Goal: Task Accomplishment & Management: Use online tool/utility

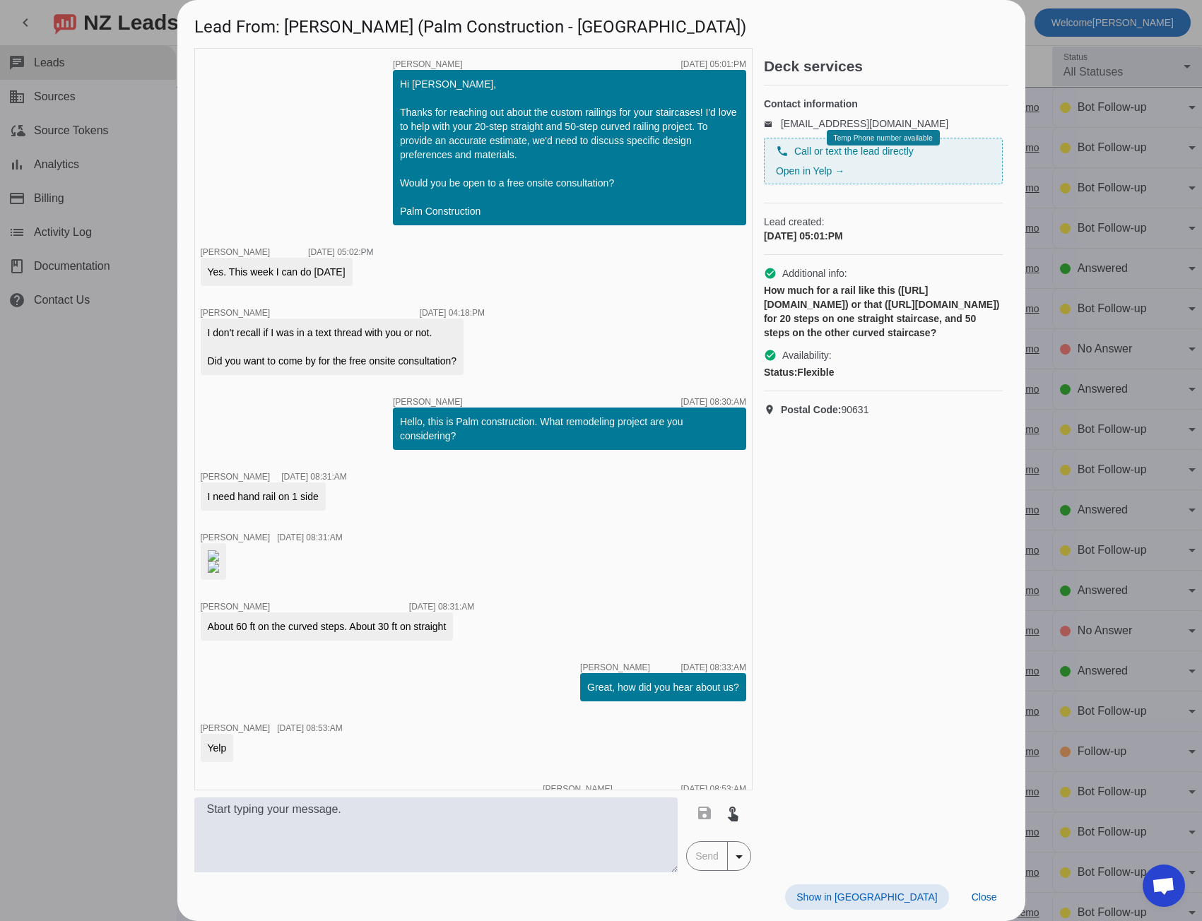
click at [111, 538] on div at bounding box center [601, 460] width 1202 height 921
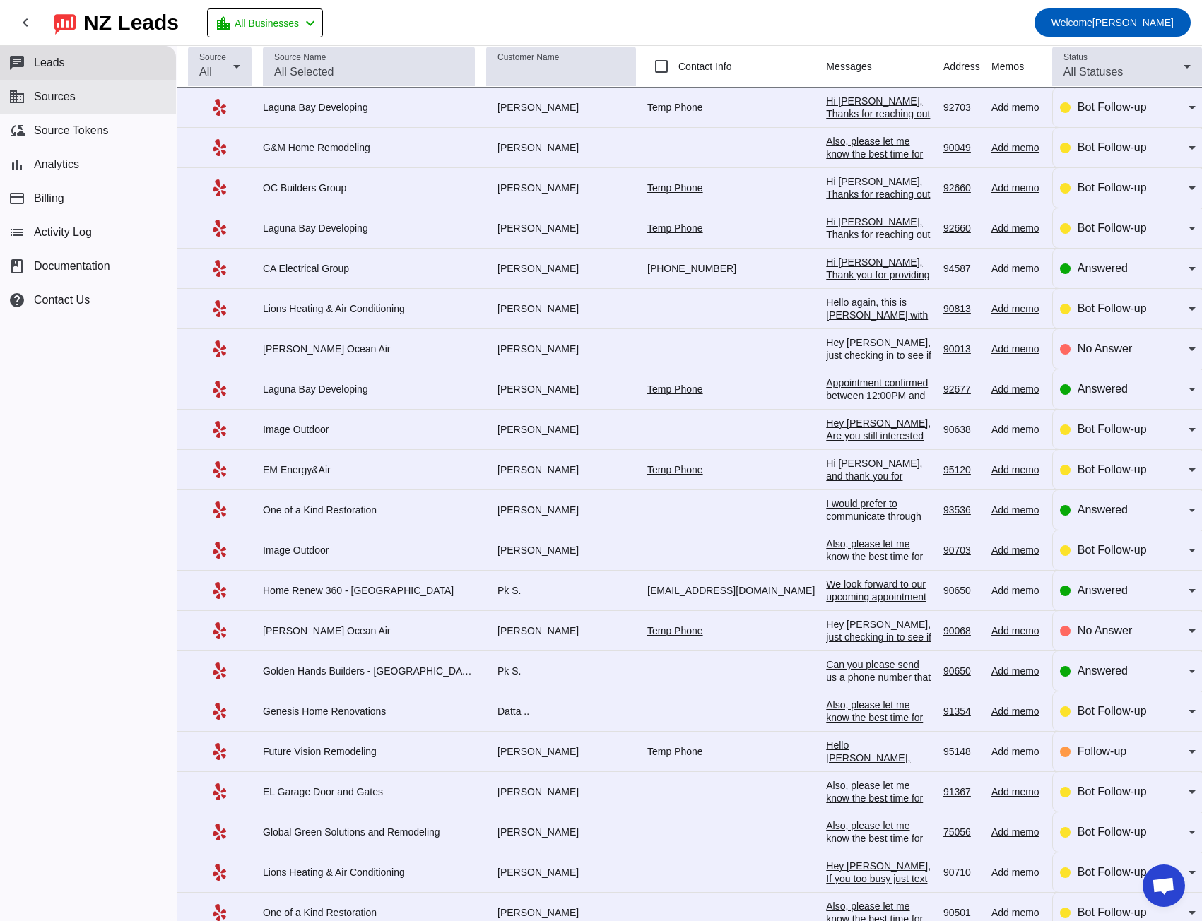
click at [37, 102] on span "Sources" at bounding box center [55, 96] width 42 height 13
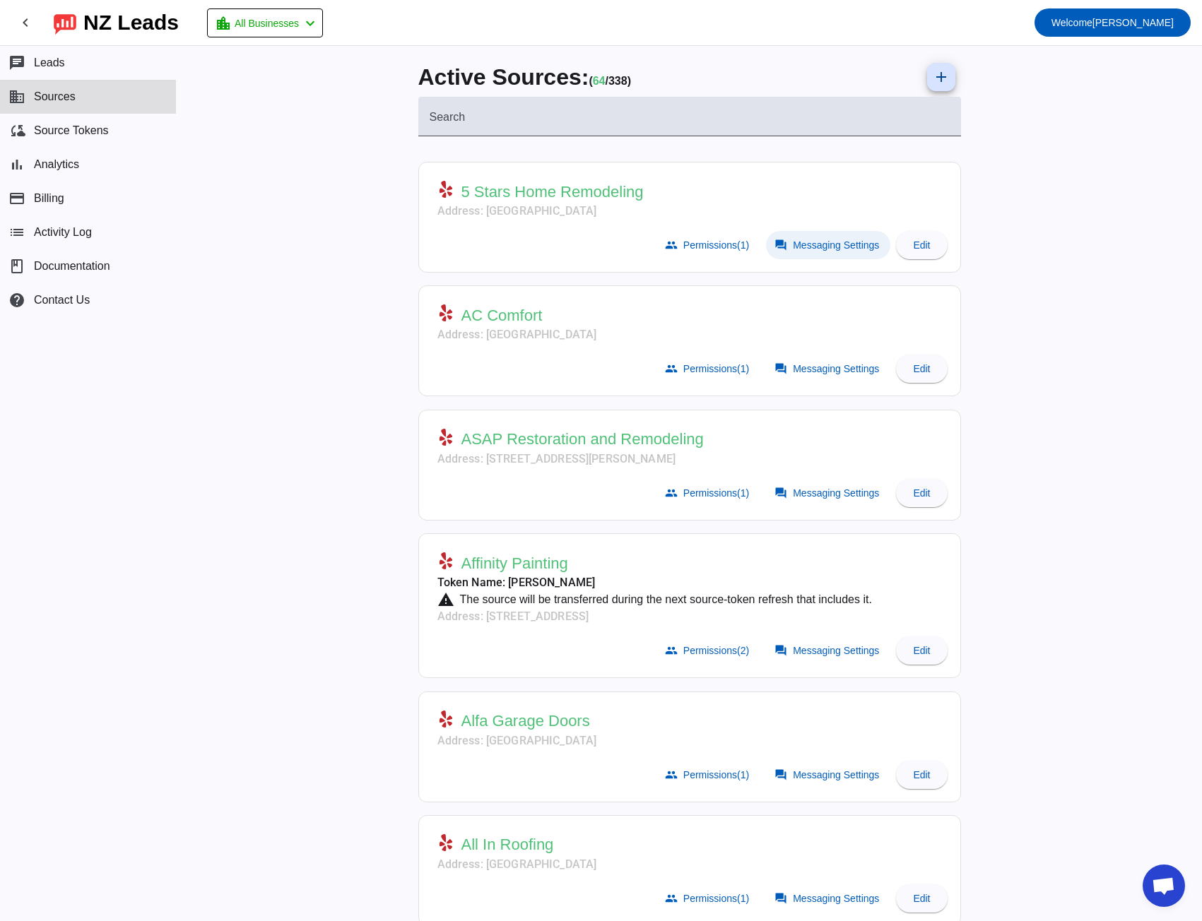
click at [802, 245] on span "Messaging Settings" at bounding box center [836, 244] width 86 height 11
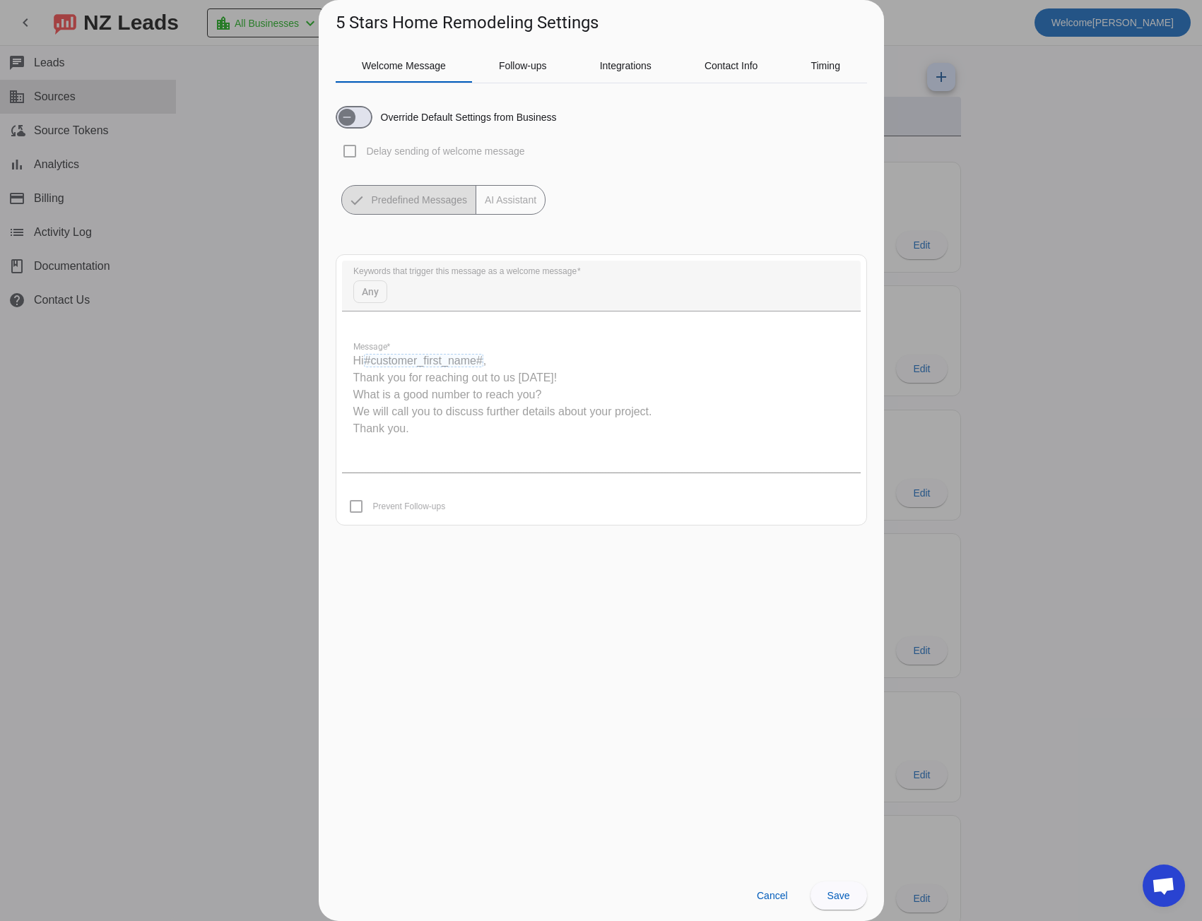
click at [167, 292] on div at bounding box center [601, 460] width 1202 height 921
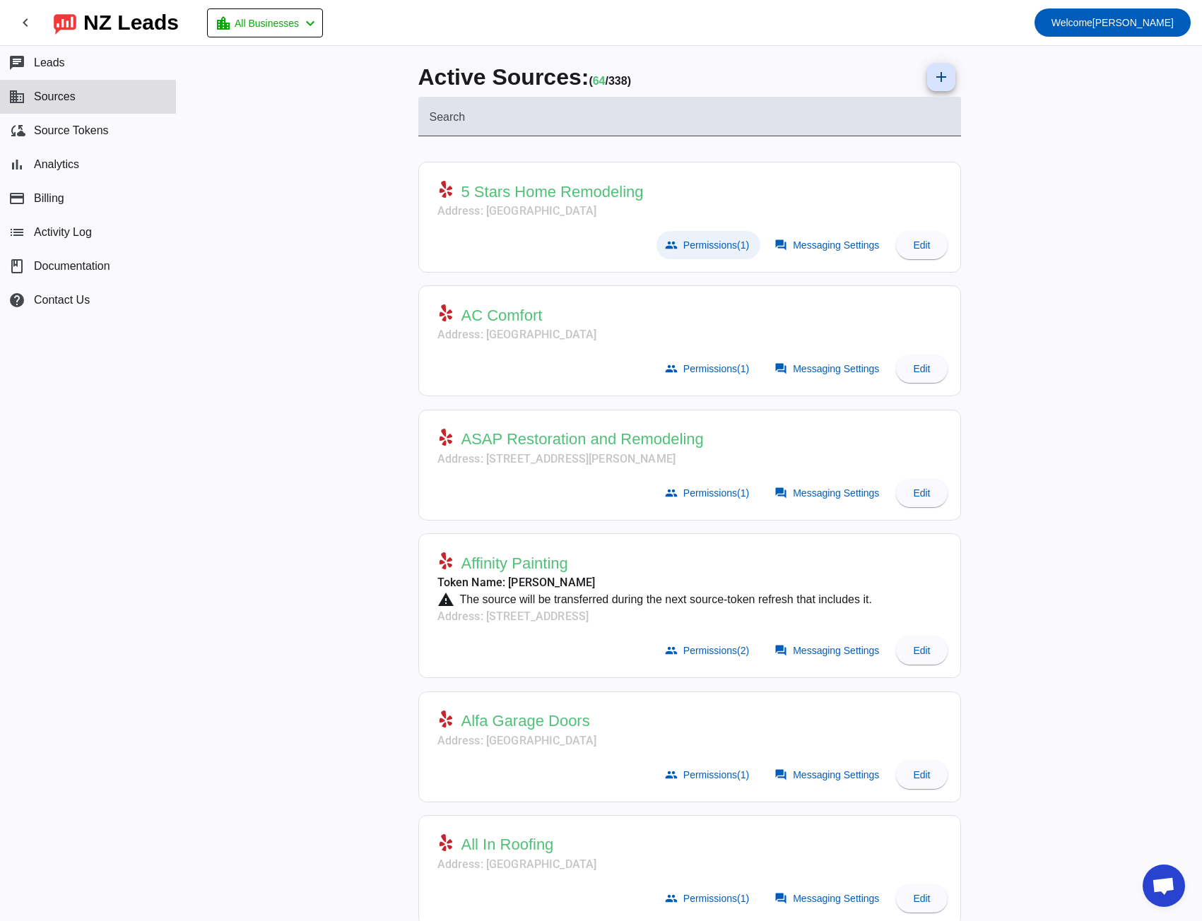
click at [697, 243] on span "Permissions (1)" at bounding box center [716, 244] width 66 height 11
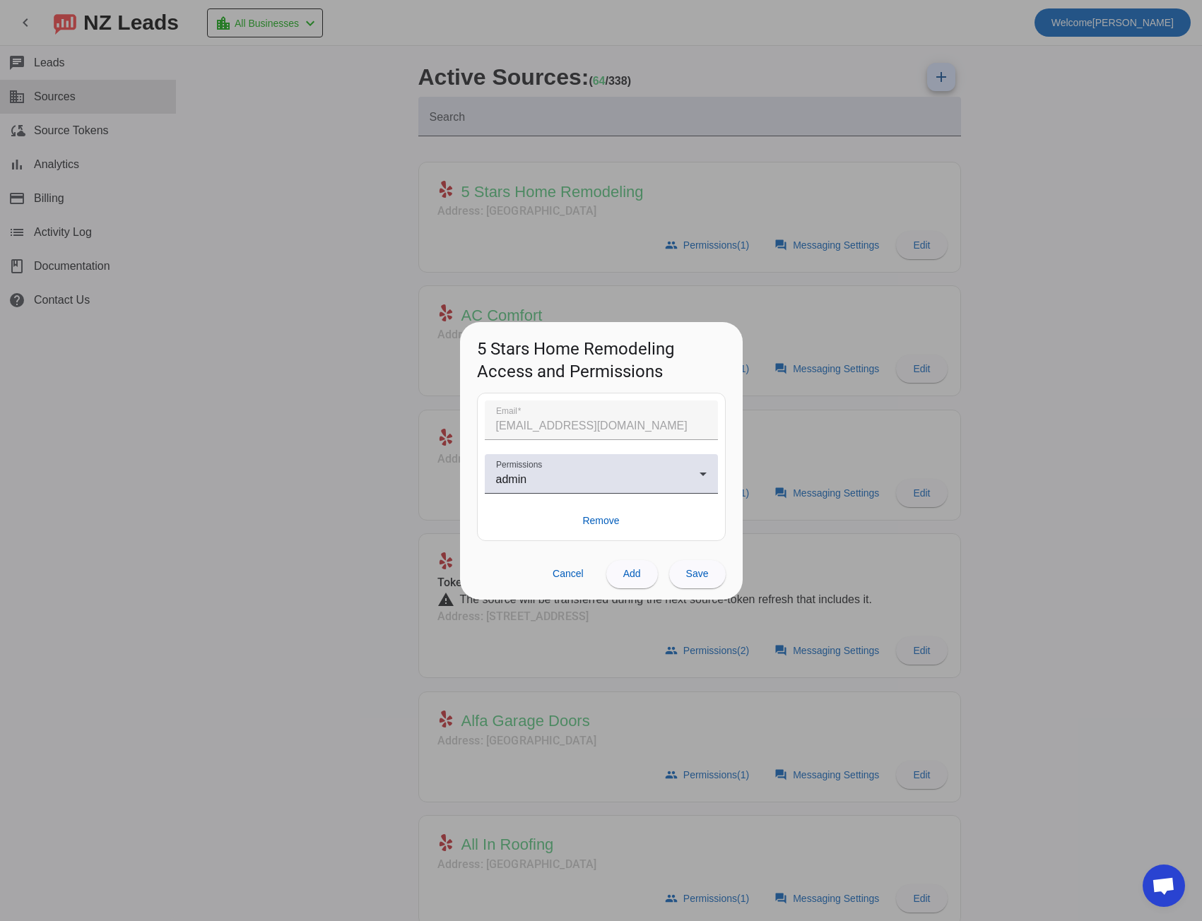
click at [343, 264] on div at bounding box center [601, 460] width 1202 height 921
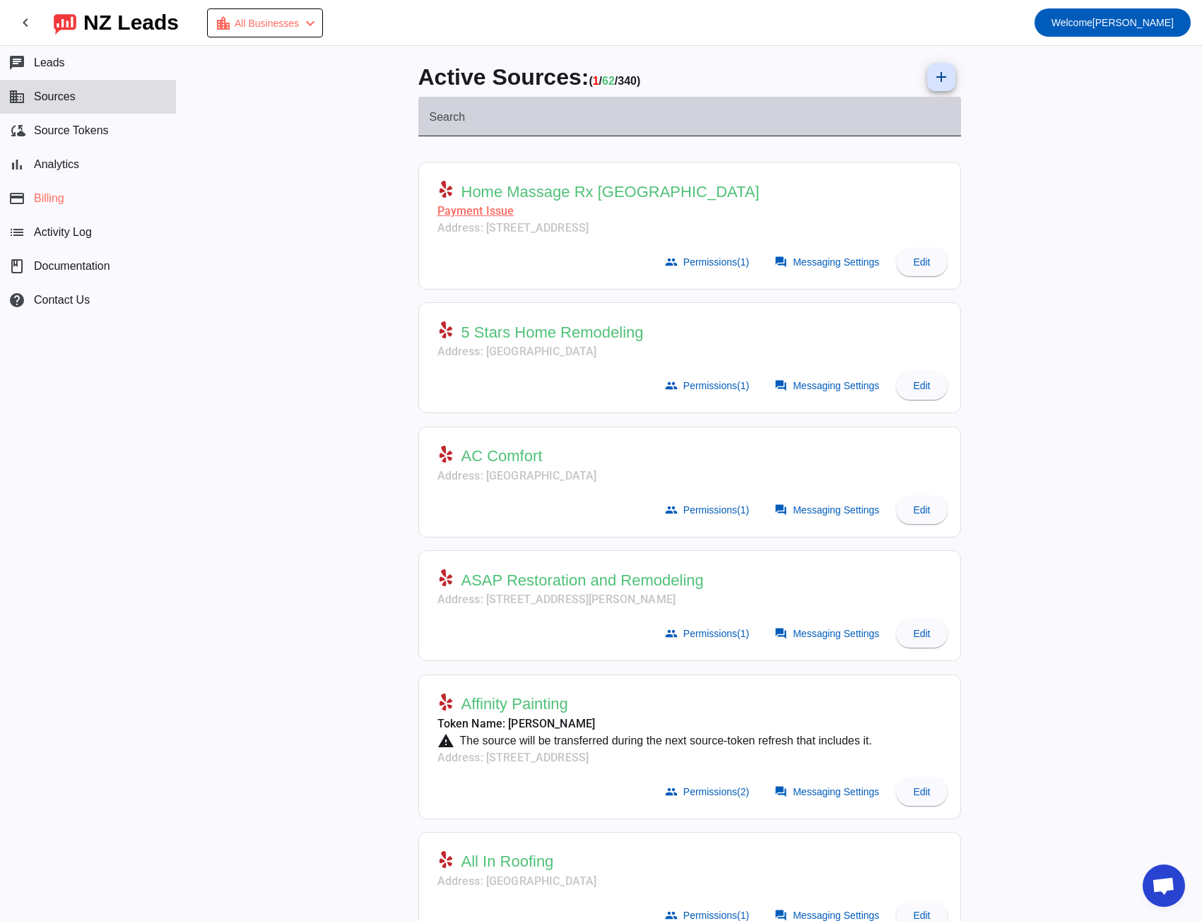
click at [432, 117] on mat-label "Search" at bounding box center [447, 117] width 36 height 12
click at [432, 117] on input "Search" at bounding box center [689, 122] width 520 height 17
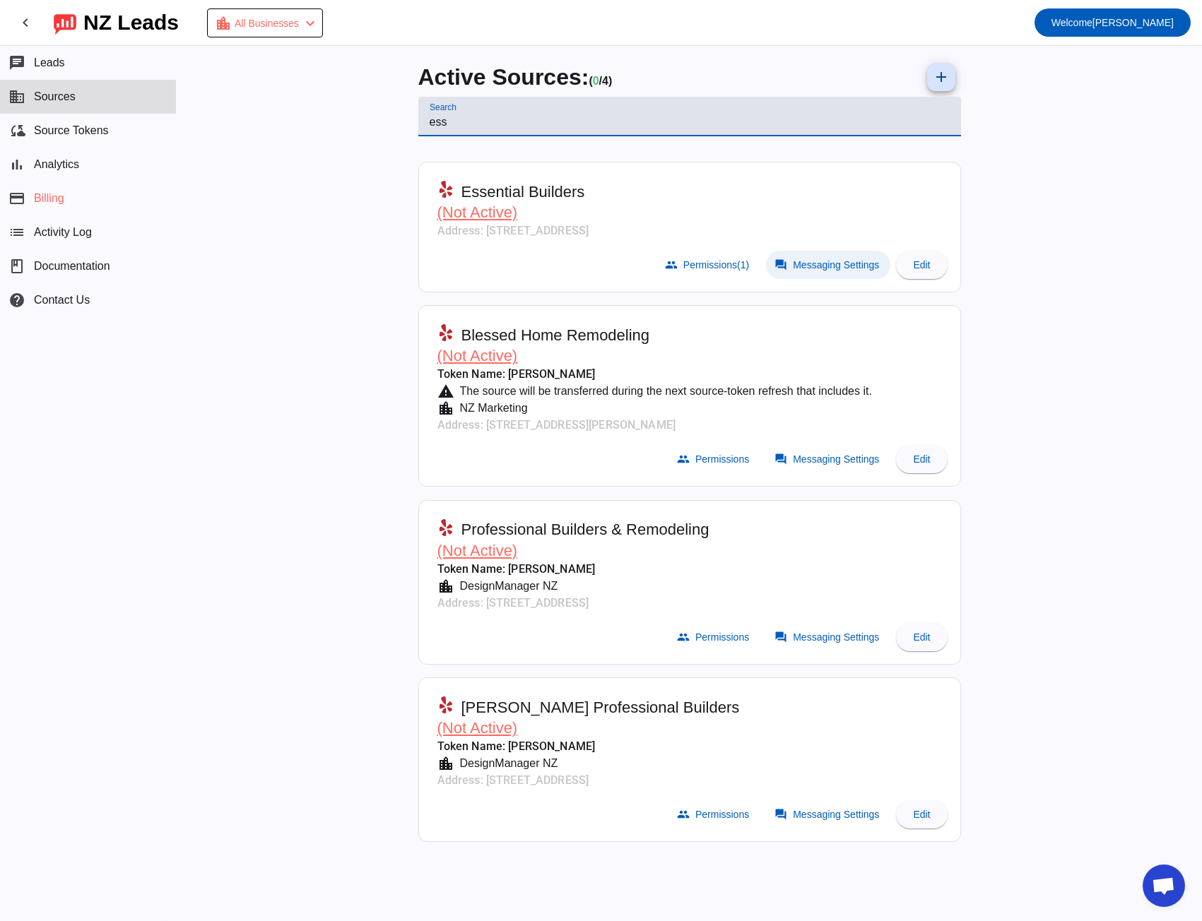
type input "ess"
click at [817, 268] on span "Messaging Settings" at bounding box center [836, 264] width 86 height 11
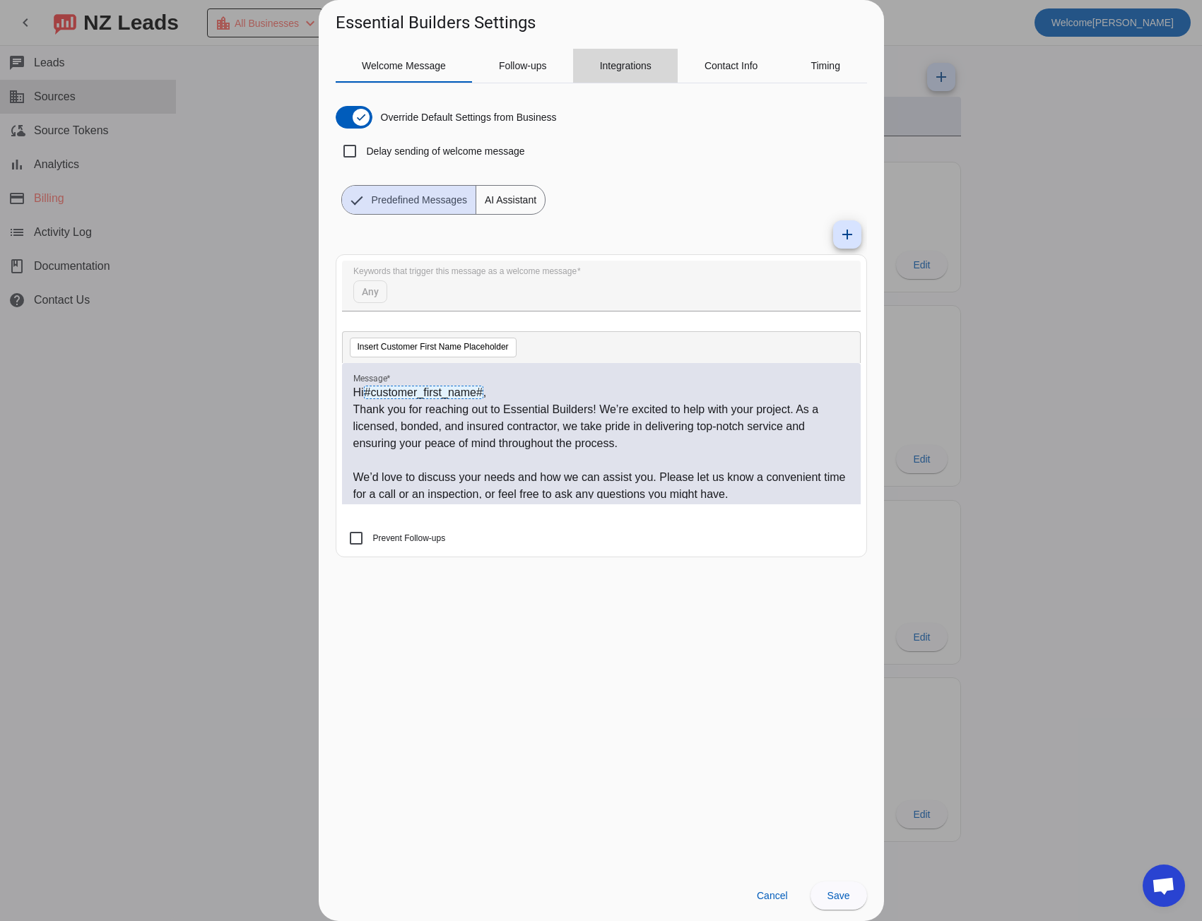
click at [605, 66] on span "Integrations" at bounding box center [626, 66] width 52 height 10
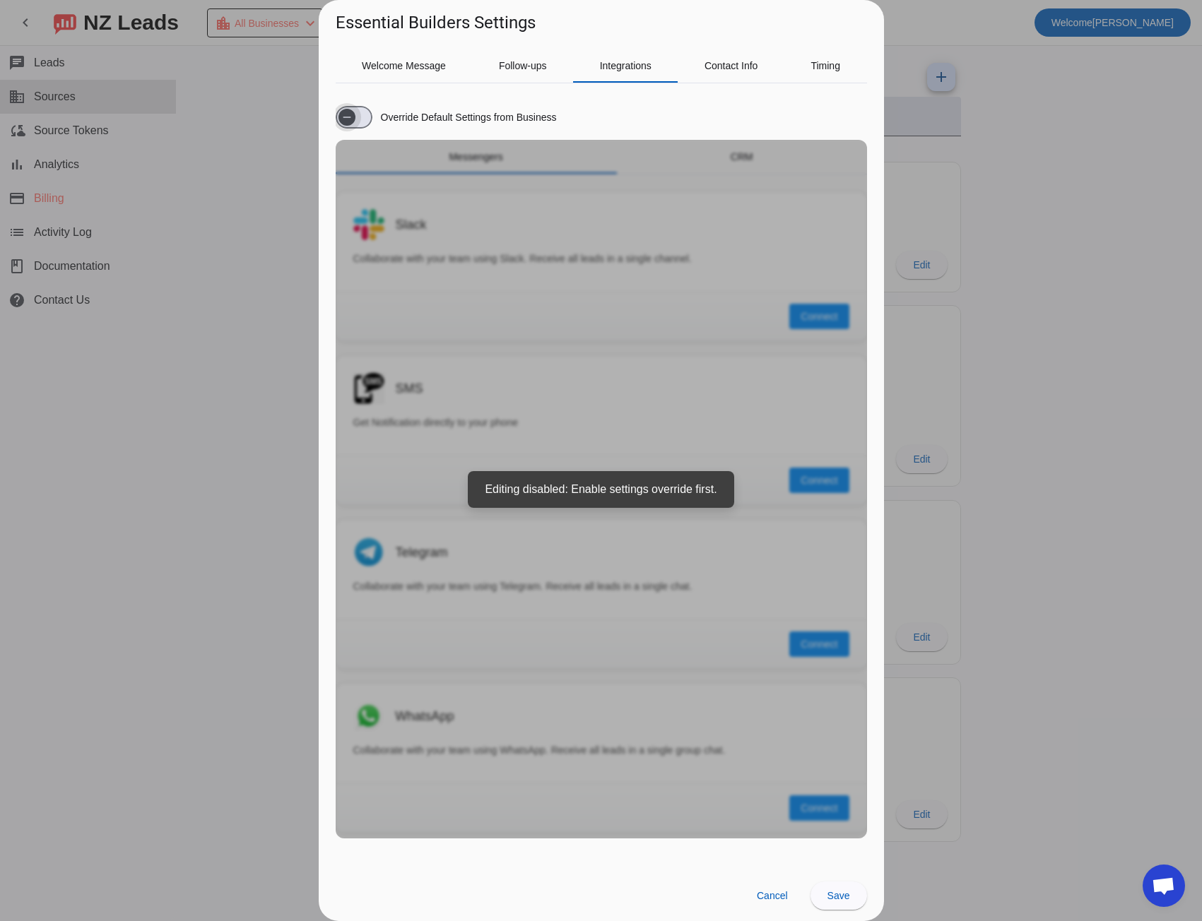
click at [357, 119] on span "button" at bounding box center [347, 117] width 28 height 28
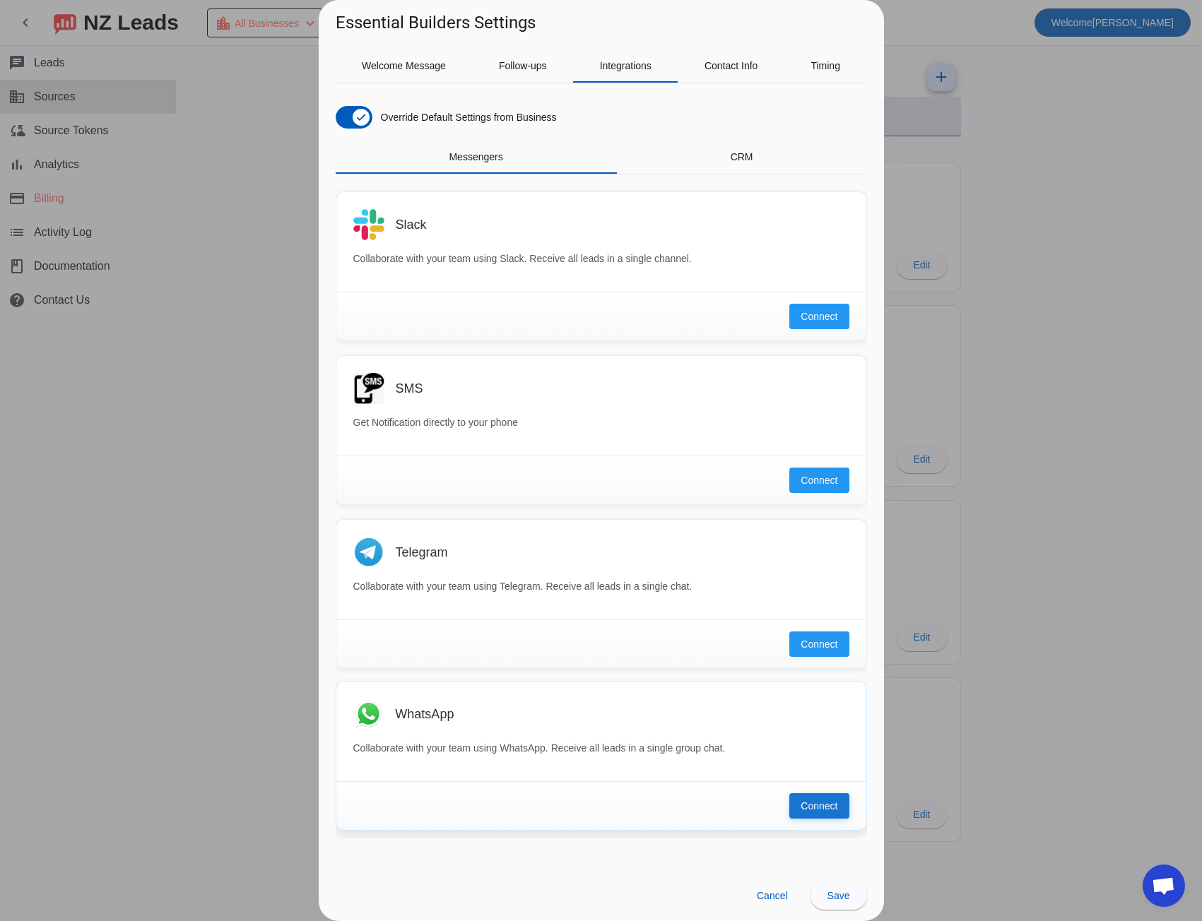
click at [813, 809] on span "Connect" at bounding box center [818, 806] width 37 height 14
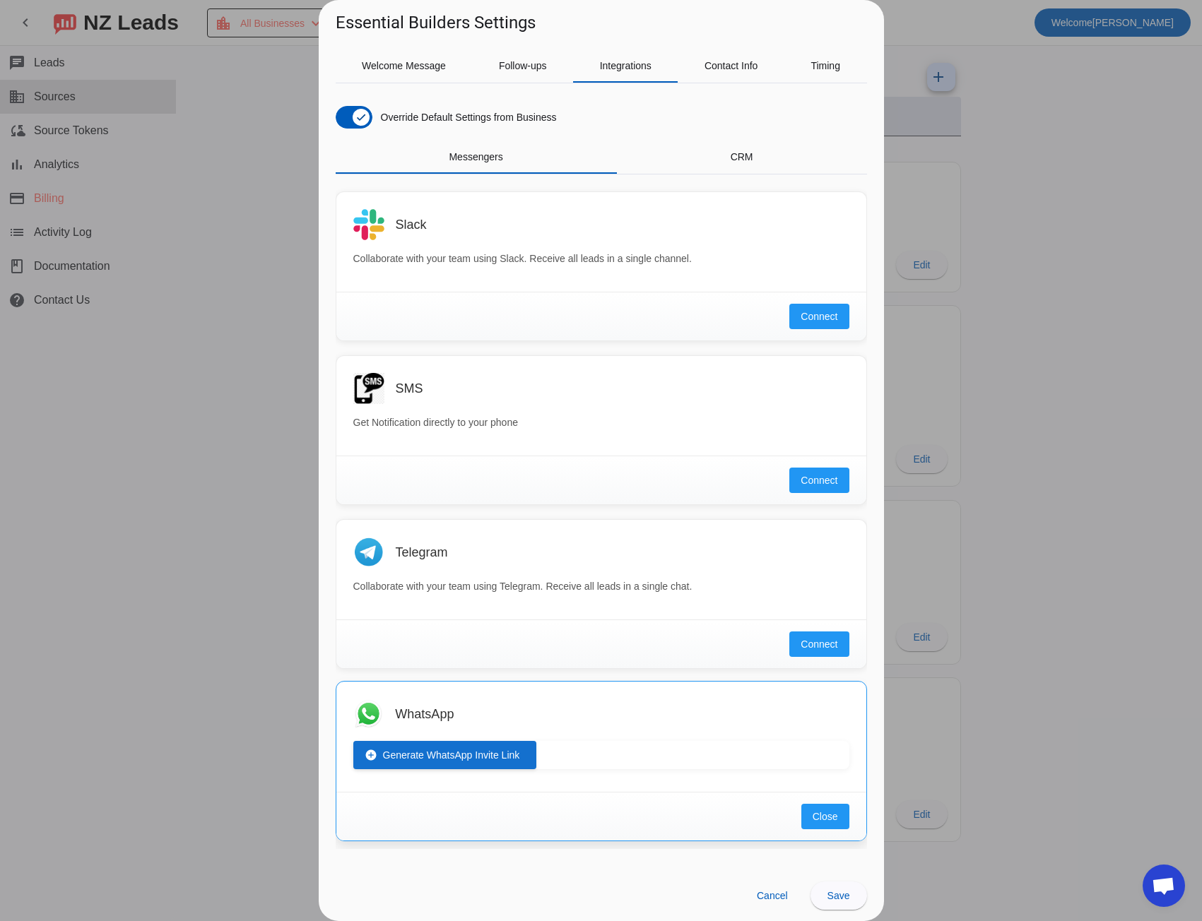
click at [499, 764] on span at bounding box center [445, 755] width 184 height 34
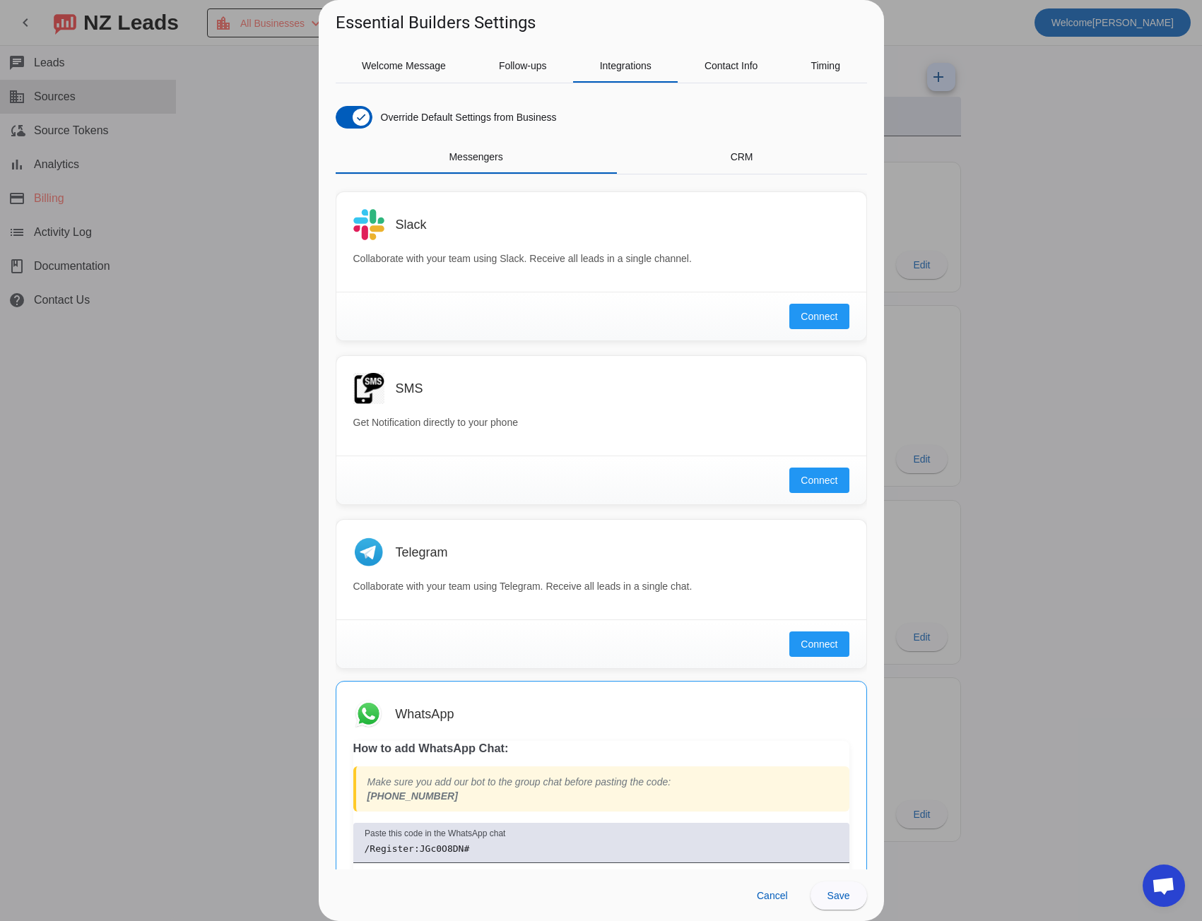
scroll to position [130, 0]
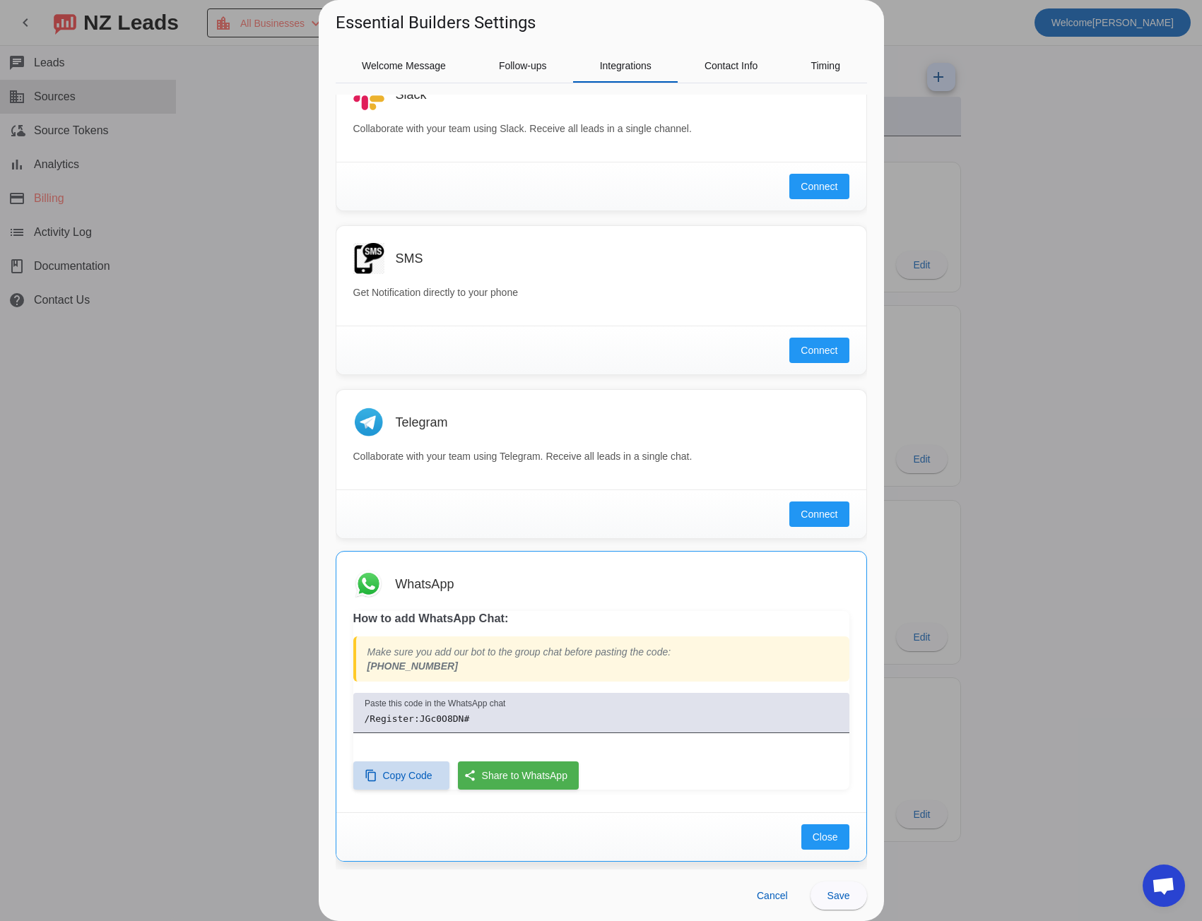
click at [384, 776] on span "Copy Code" at bounding box center [407, 776] width 49 height 14
click at [801, 834] on button "Close" at bounding box center [825, 836] width 48 height 25
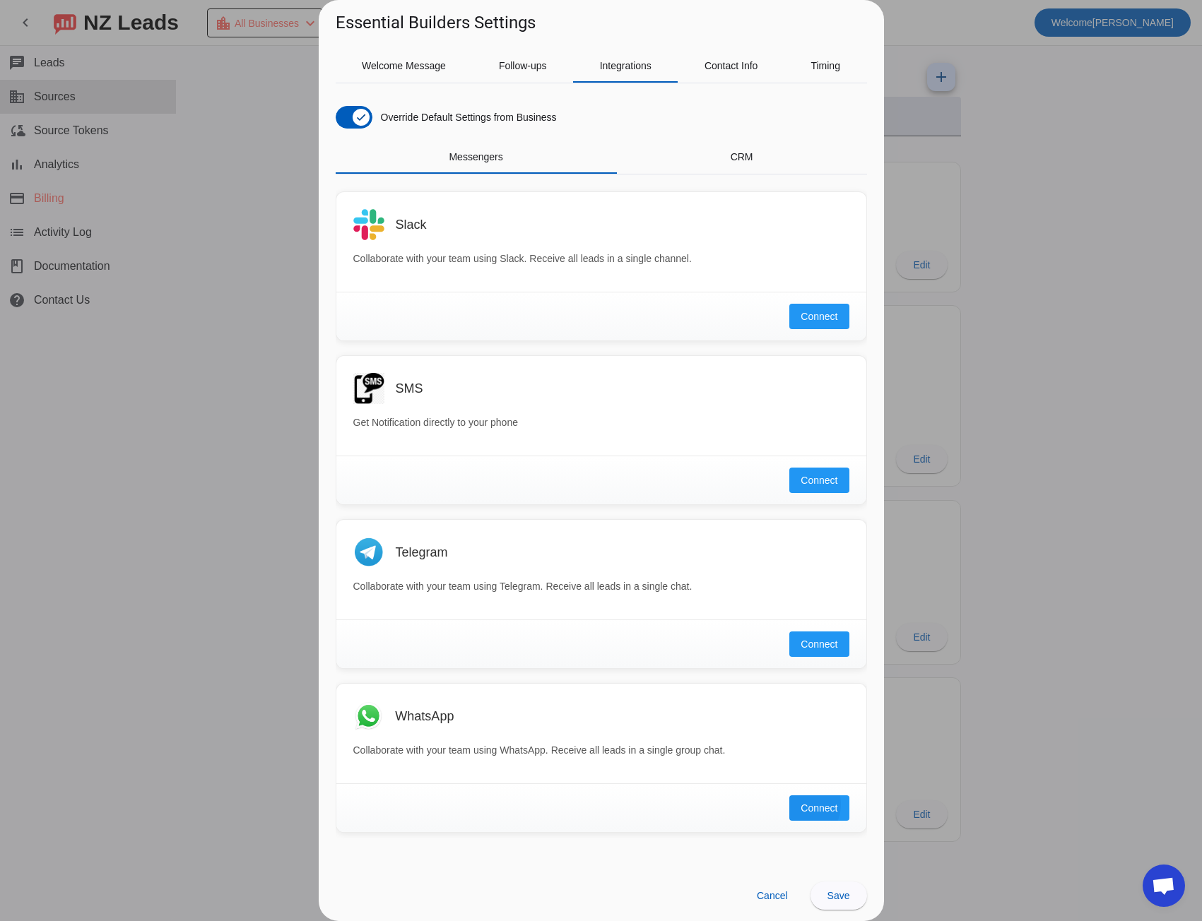
scroll to position [0, 0]
click at [845, 891] on span "Save" at bounding box center [838, 895] width 23 height 11
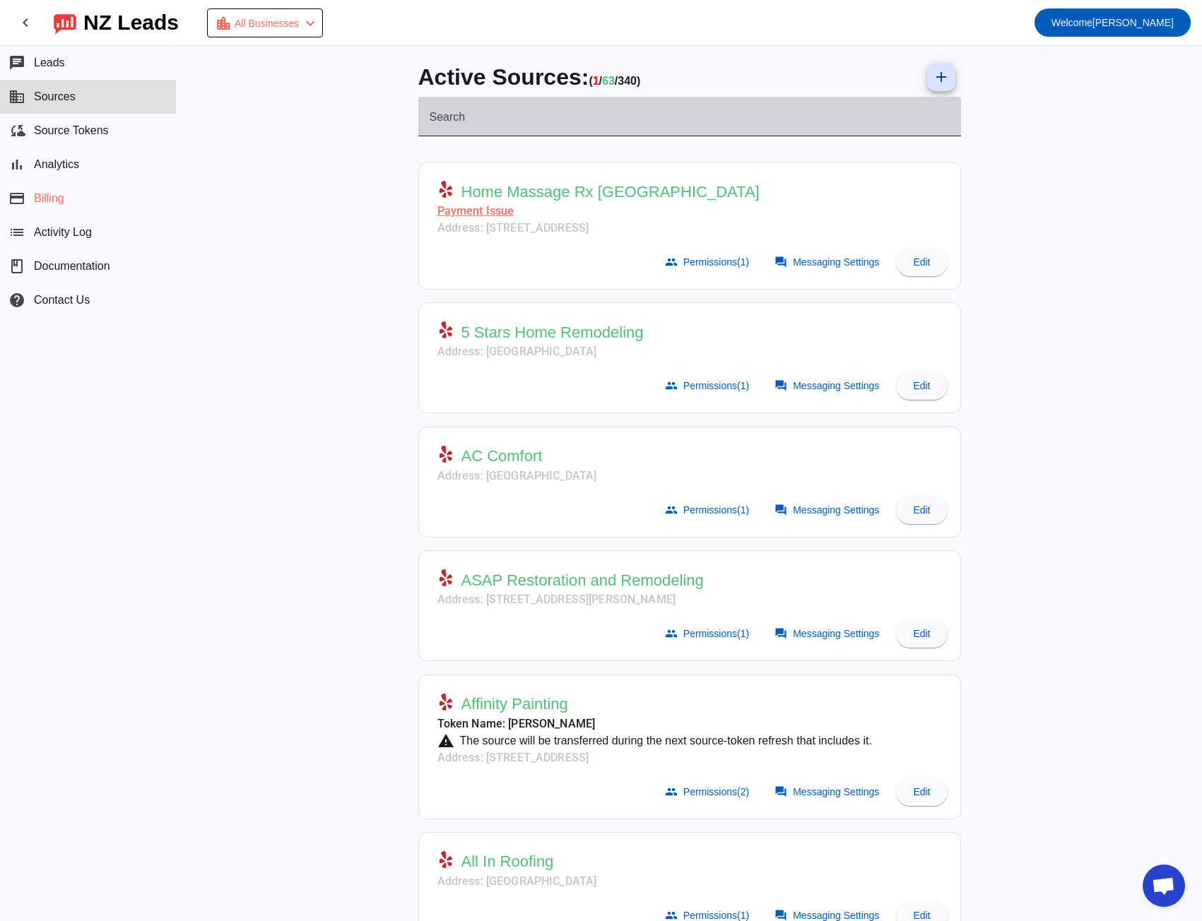
click at [442, 117] on mat-label "Search" at bounding box center [447, 117] width 36 height 12
click at [442, 117] on input "Search" at bounding box center [689, 122] width 520 height 17
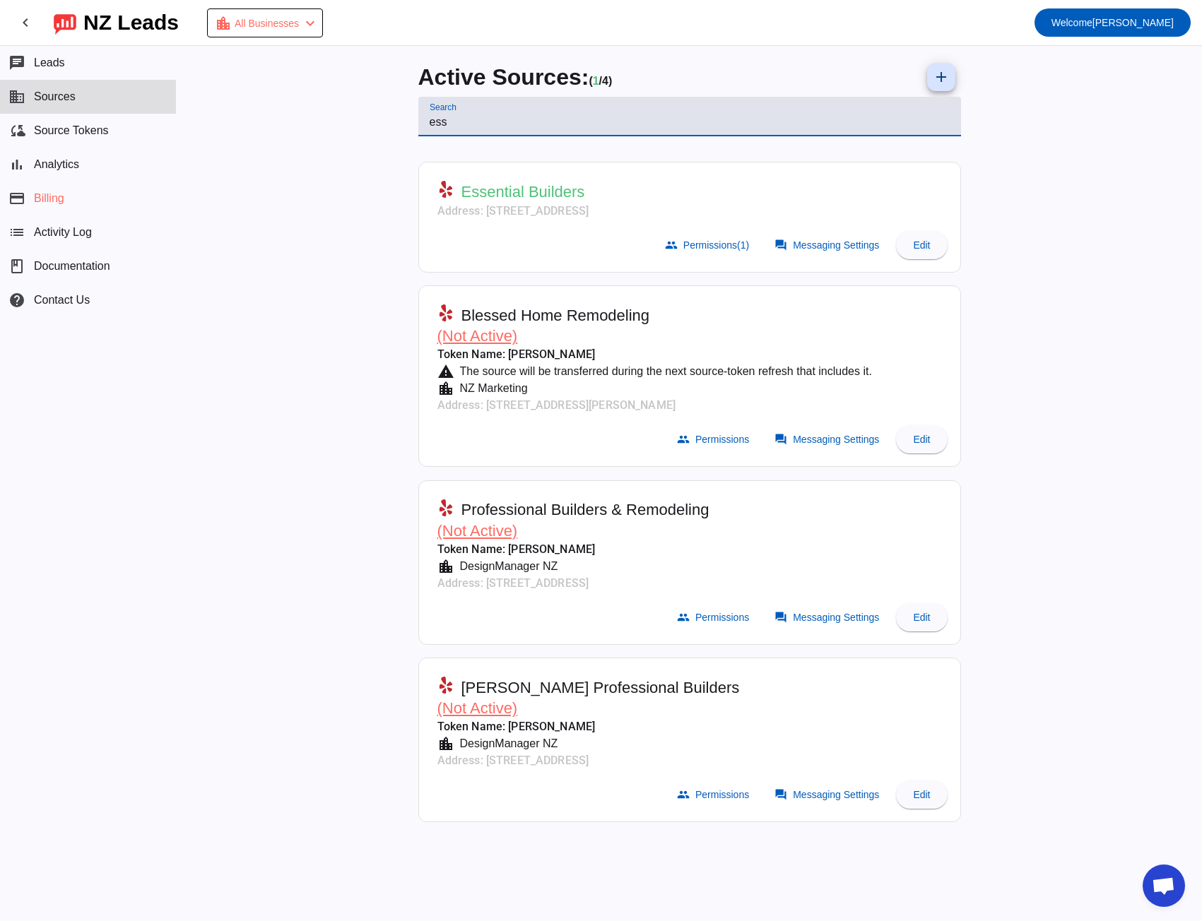
type input "ess"
